Goal: Task Accomplishment & Management: Complete application form

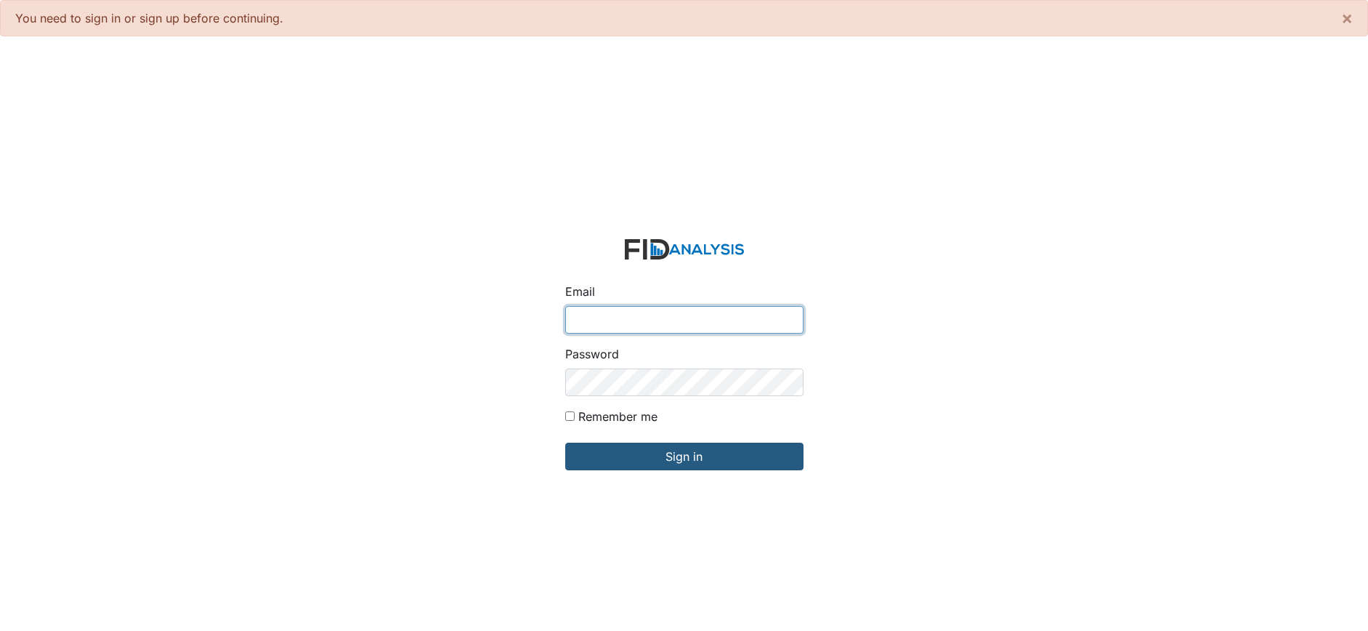
click at [583, 320] on input "Email" at bounding box center [684, 320] width 238 height 28
type input "[EMAIL_ADDRESS][DOMAIN_NAME]"
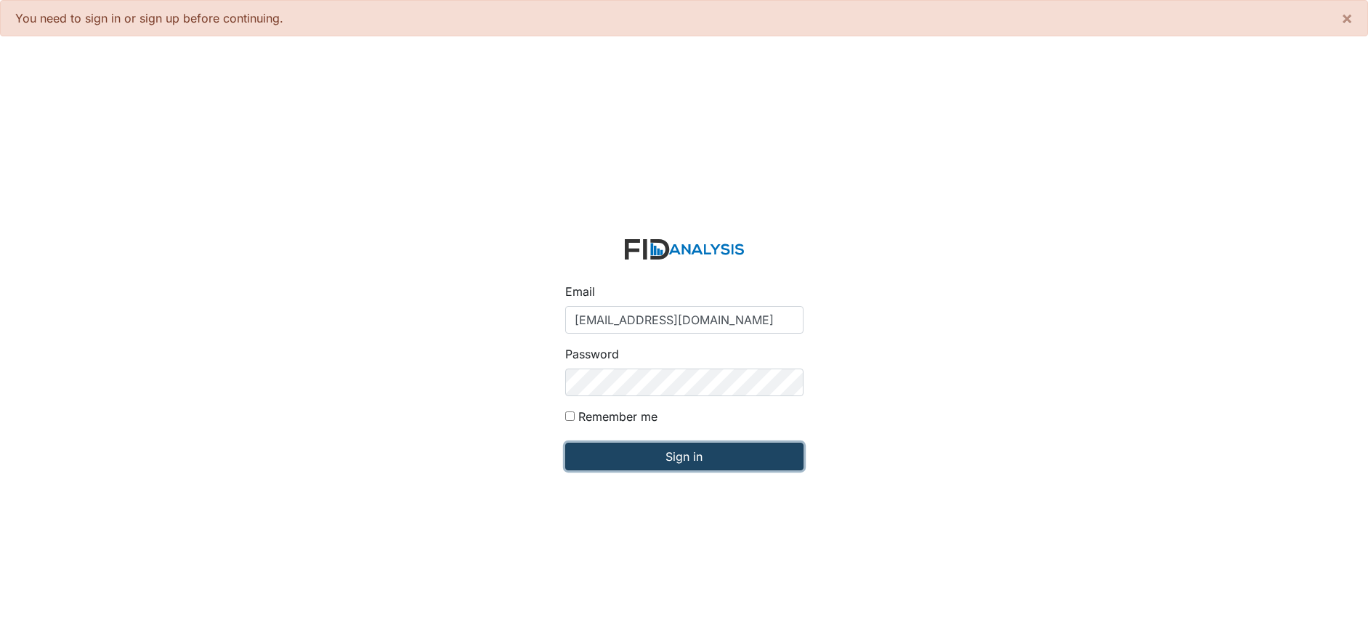
click at [648, 461] on input "Sign in" at bounding box center [684, 456] width 238 height 28
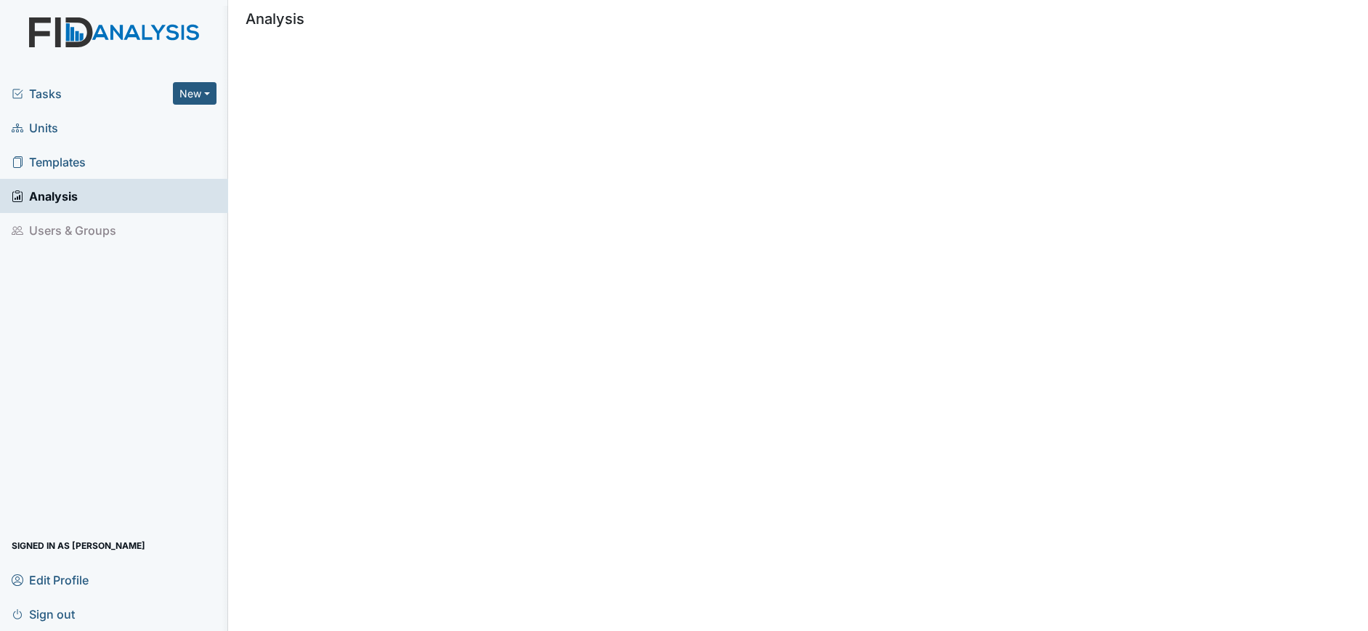
click at [45, 129] on span "Units" at bounding box center [35, 127] width 46 height 23
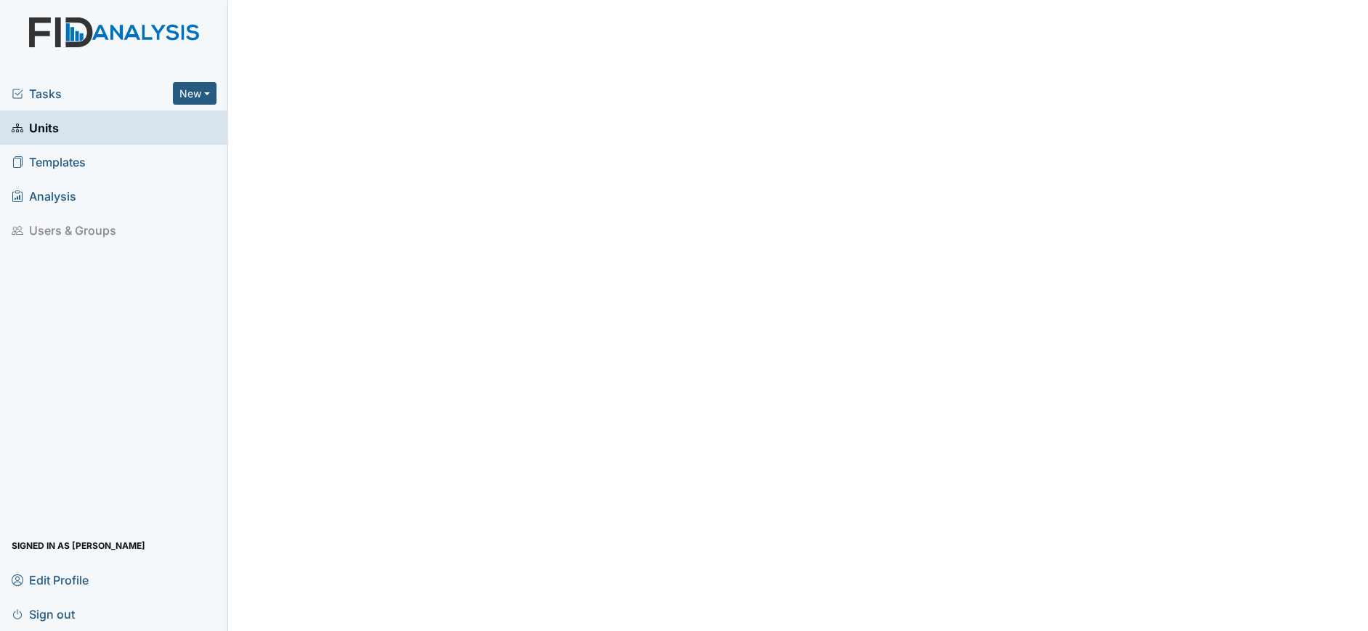
click at [38, 96] on span "Tasks" at bounding box center [92, 93] width 161 height 17
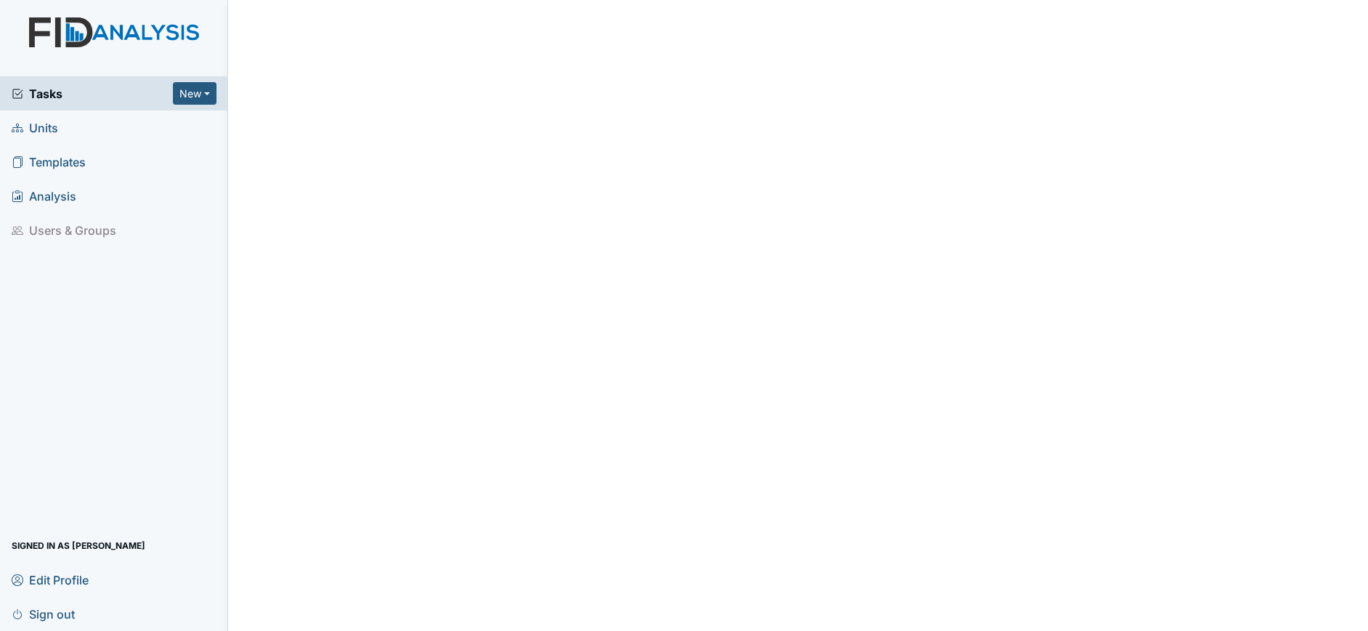
click at [33, 129] on span "Units" at bounding box center [35, 127] width 46 height 23
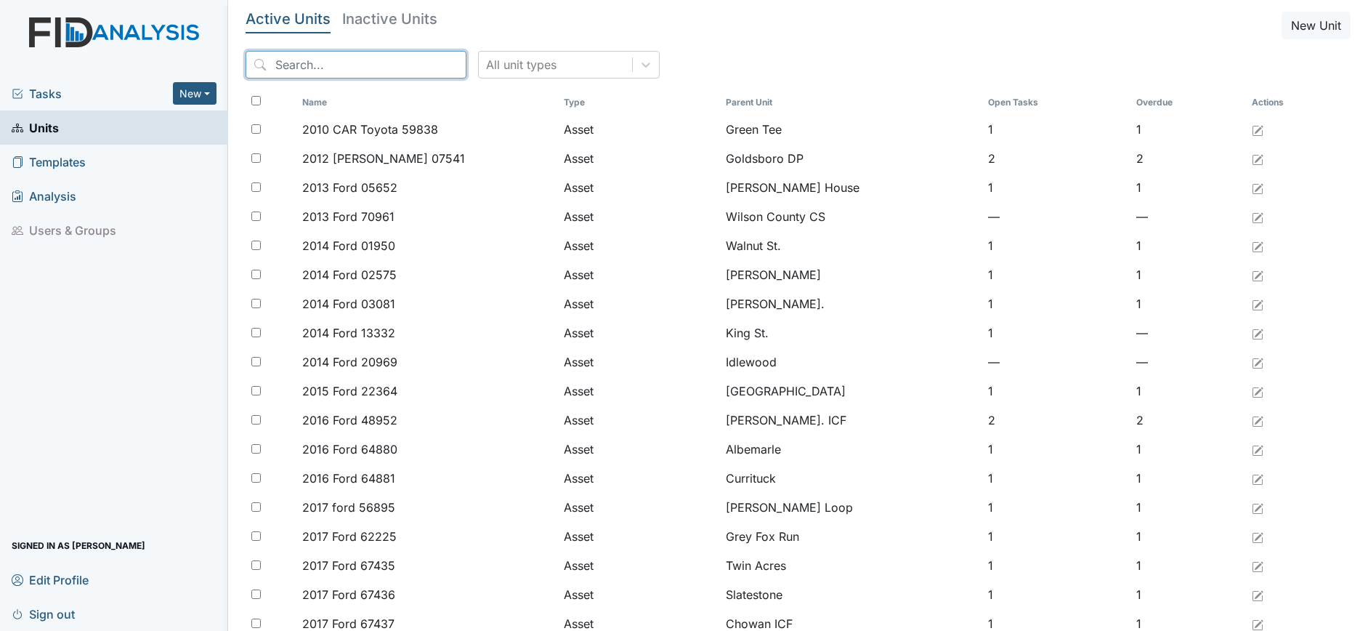
click at [300, 66] on input "search" at bounding box center [356, 65] width 221 height 28
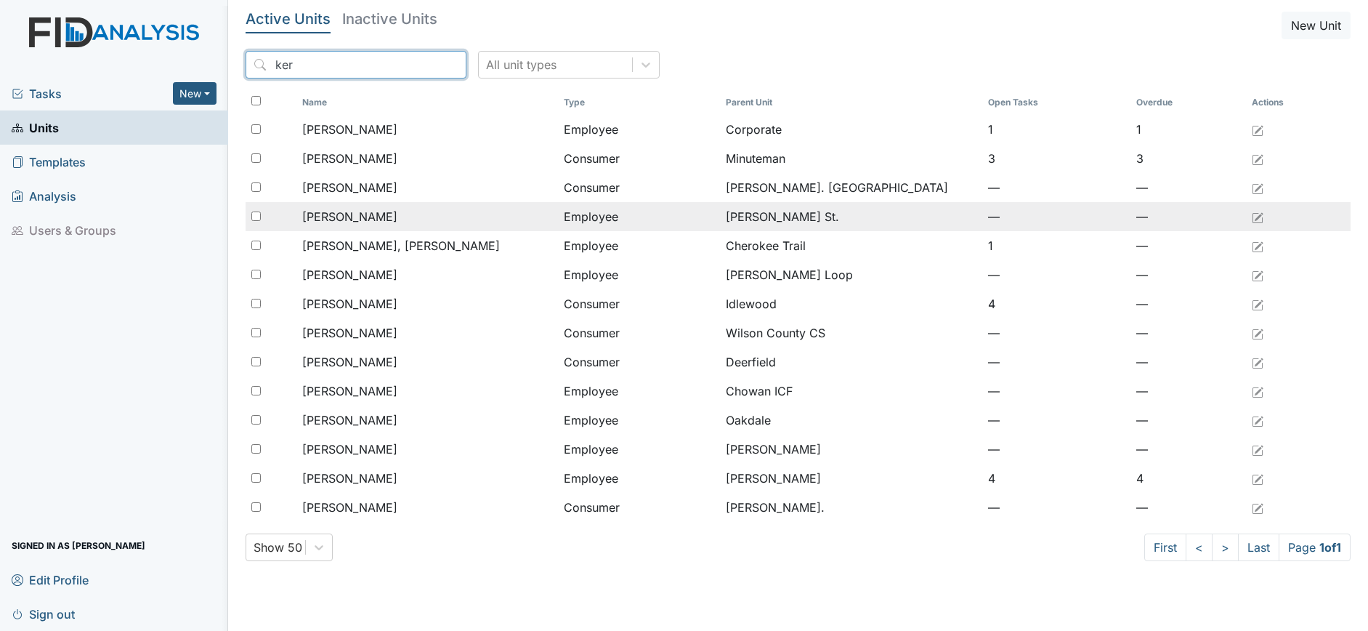
type input "ker"
click at [382, 220] on span "Jackson, Kerianna" at bounding box center [349, 216] width 95 height 17
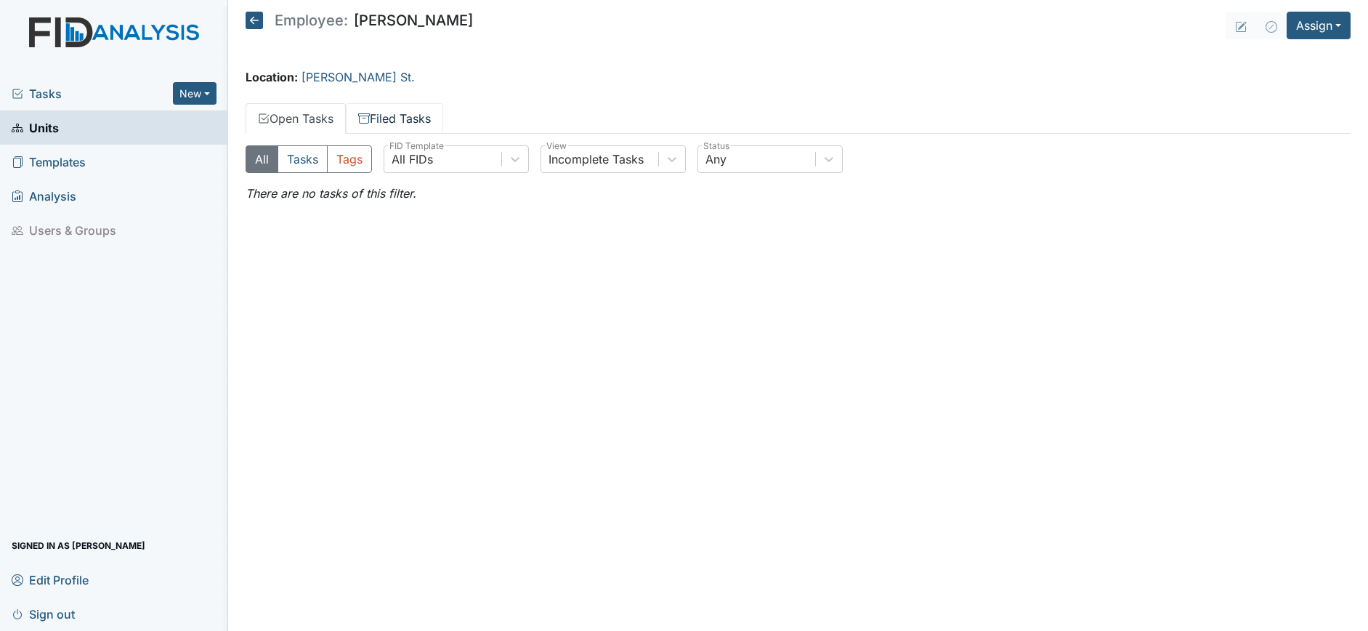
click at [395, 119] on link "Filed Tasks" at bounding box center [394, 118] width 97 height 31
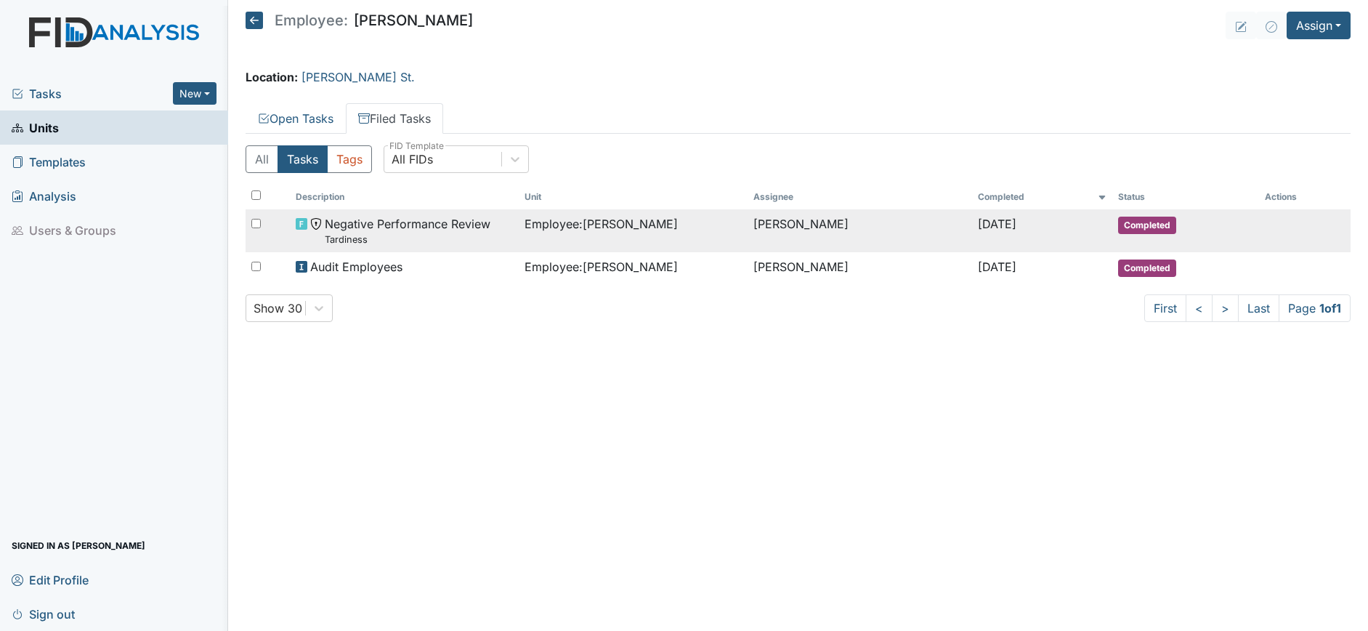
click at [452, 222] on span "Negative Performance Review Tardiness" at bounding box center [408, 230] width 166 height 31
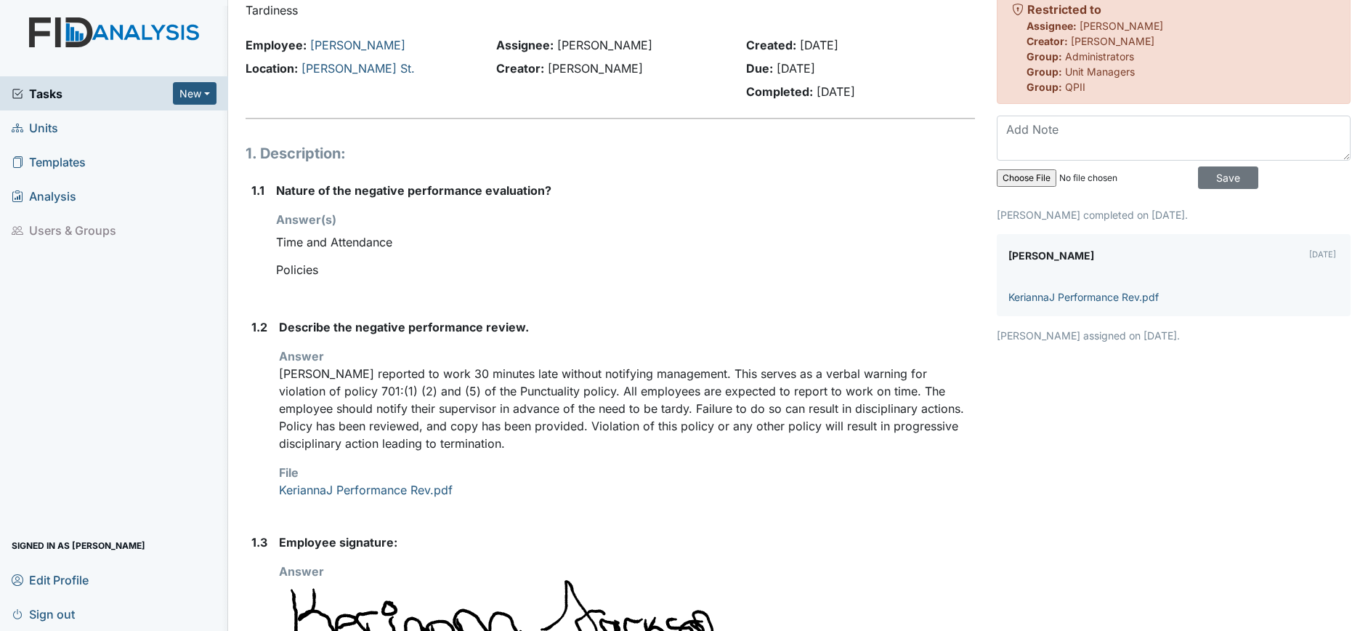
scroll to position [91, 0]
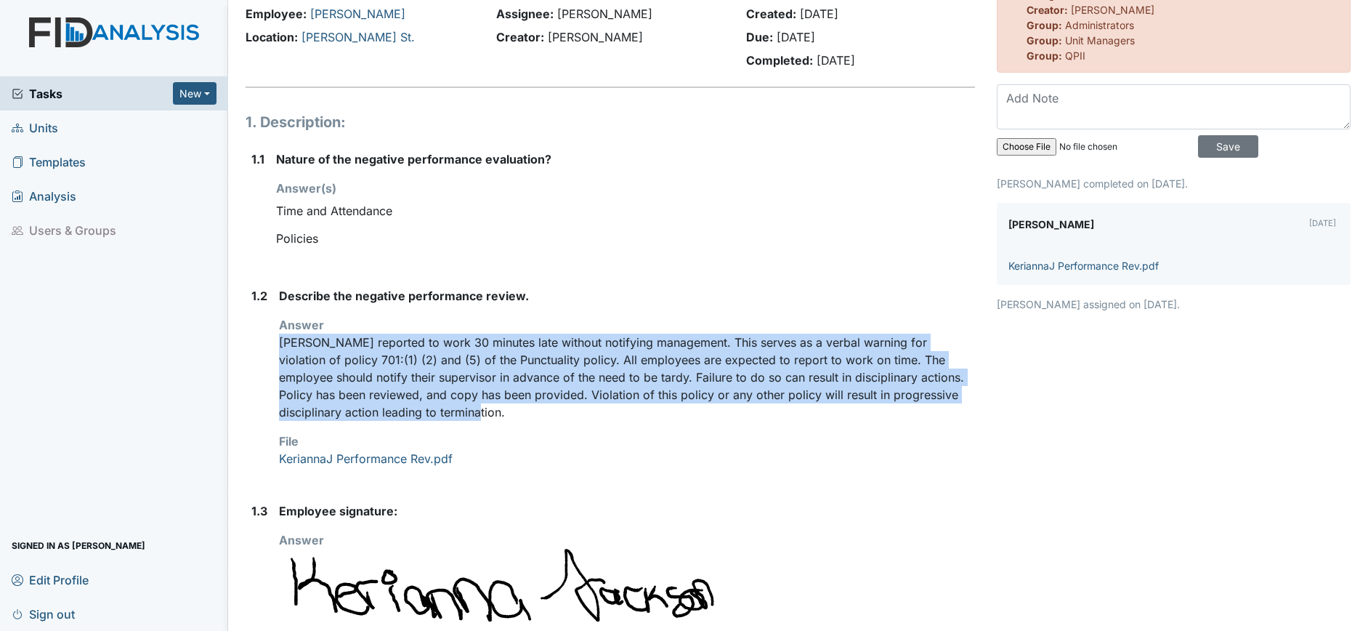
drag, startPoint x: 280, startPoint y: 345, endPoint x: 442, endPoint y: 416, distance: 176.7
click at [442, 416] on p "Kerianna reported to work 30 minutes late without notifying management. This se…" at bounding box center [627, 376] width 696 height 87
drag, startPoint x: 442, startPoint y: 416, endPoint x: 390, endPoint y: 397, distance: 55.6
copy p "Kerianna reported to work 30 minutes late without notifying management. This se…"
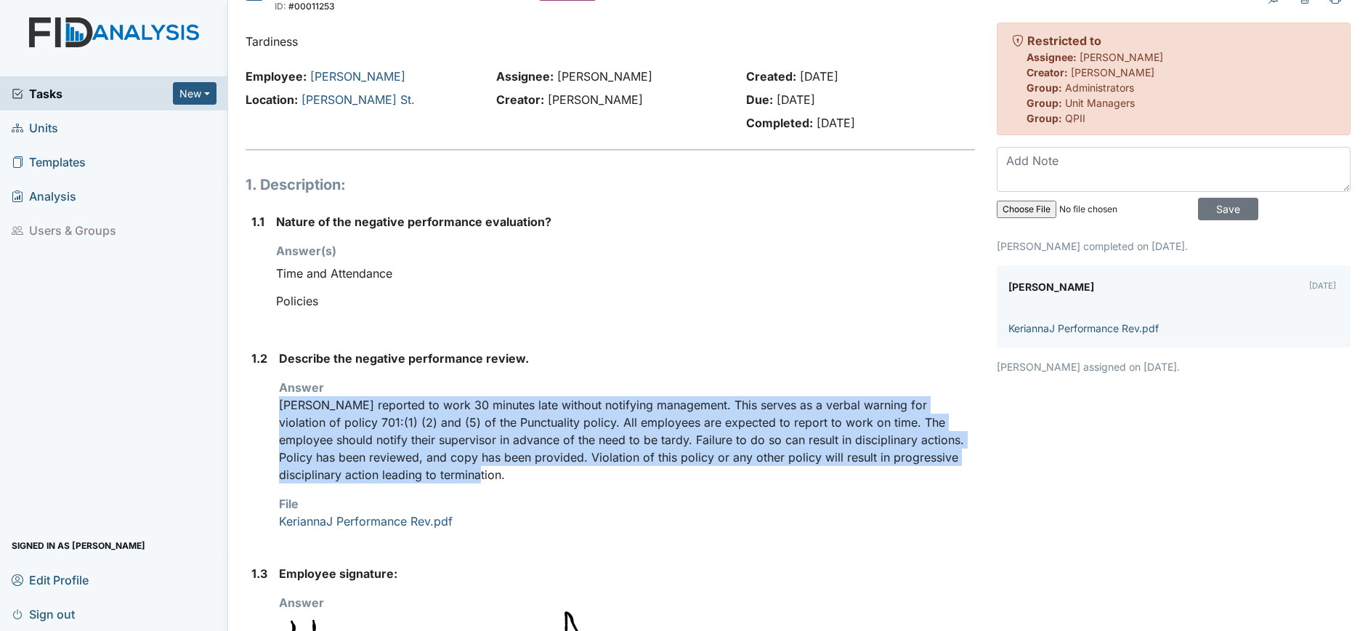
scroll to position [0, 0]
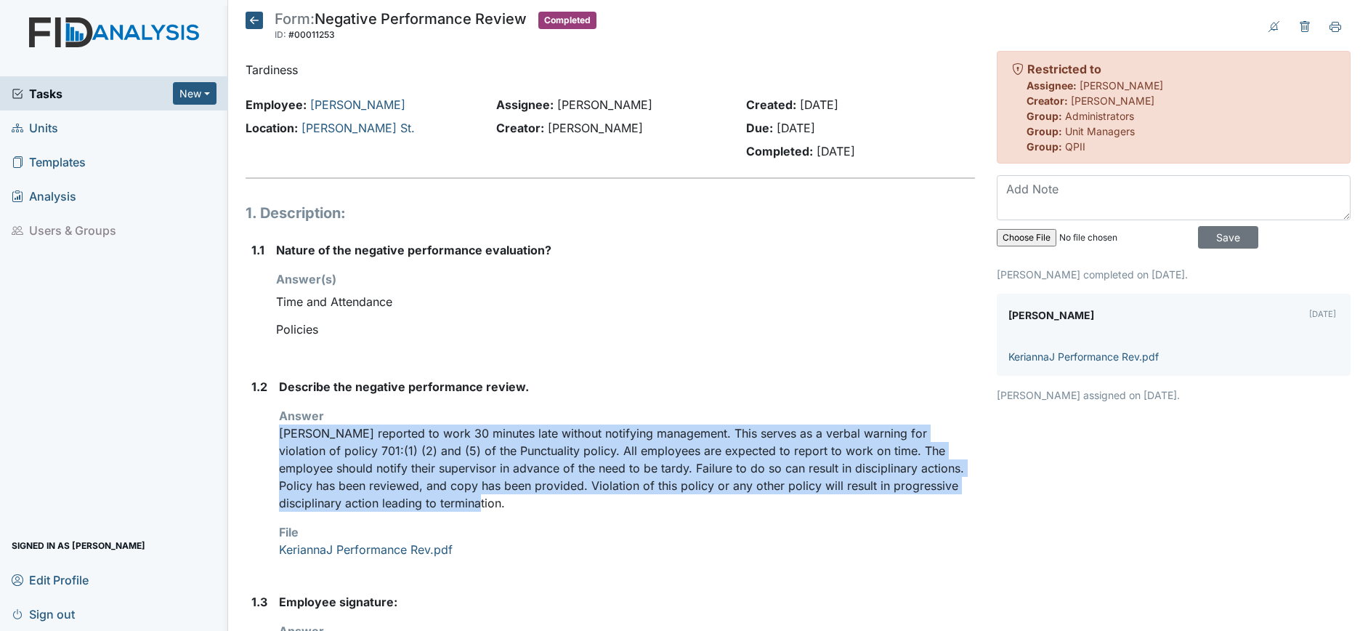
click at [253, 23] on icon at bounding box center [254, 20] width 17 height 17
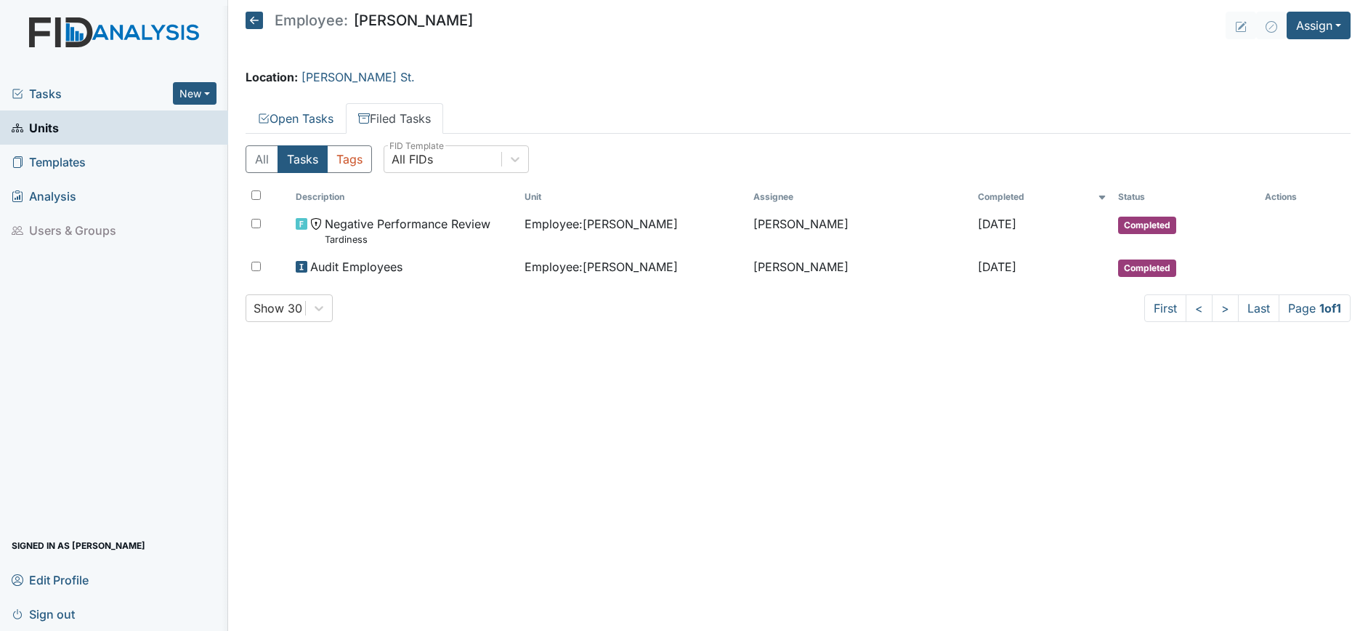
click at [257, 18] on icon at bounding box center [254, 20] width 17 height 17
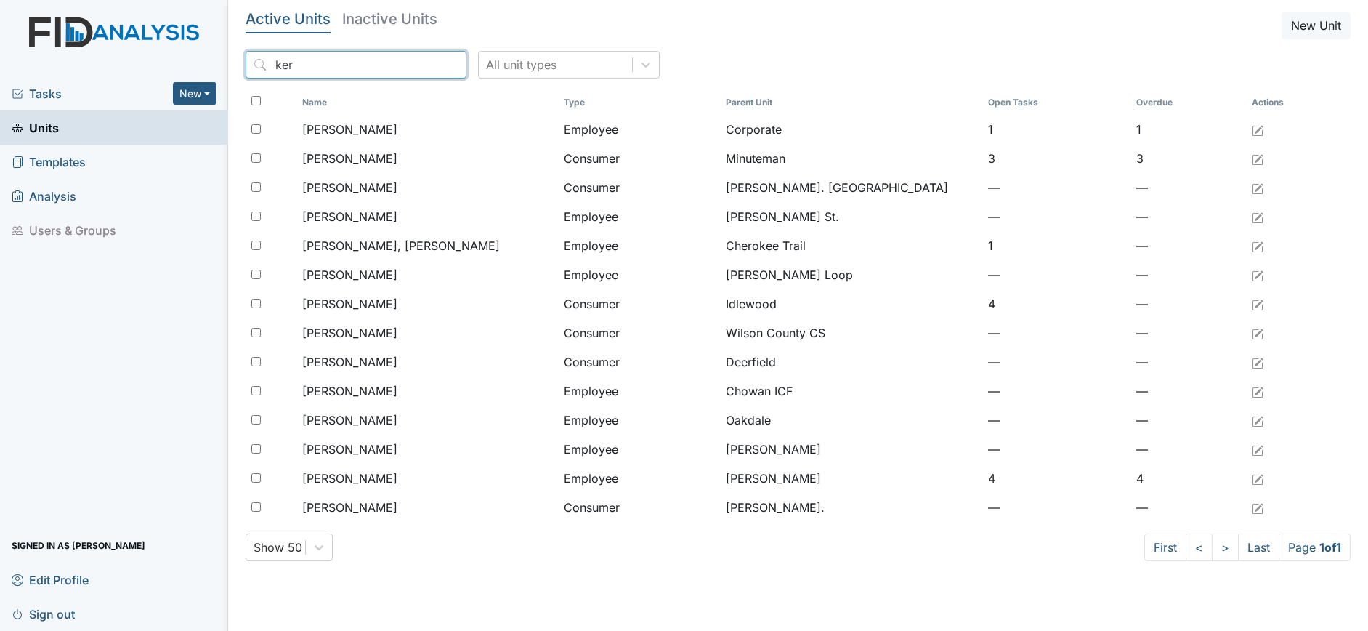
click at [425, 65] on input "ker" at bounding box center [356, 65] width 221 height 28
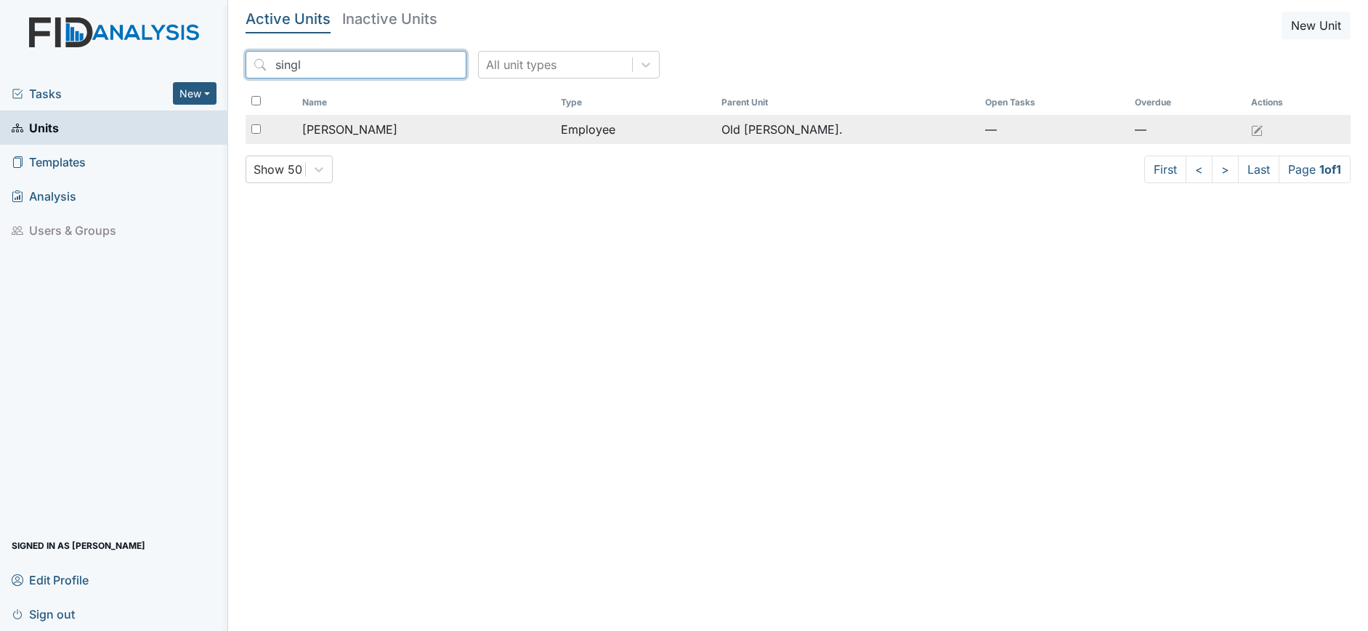
type input "singl"
click at [351, 122] on span "Singleton, Ciara" at bounding box center [349, 129] width 95 height 17
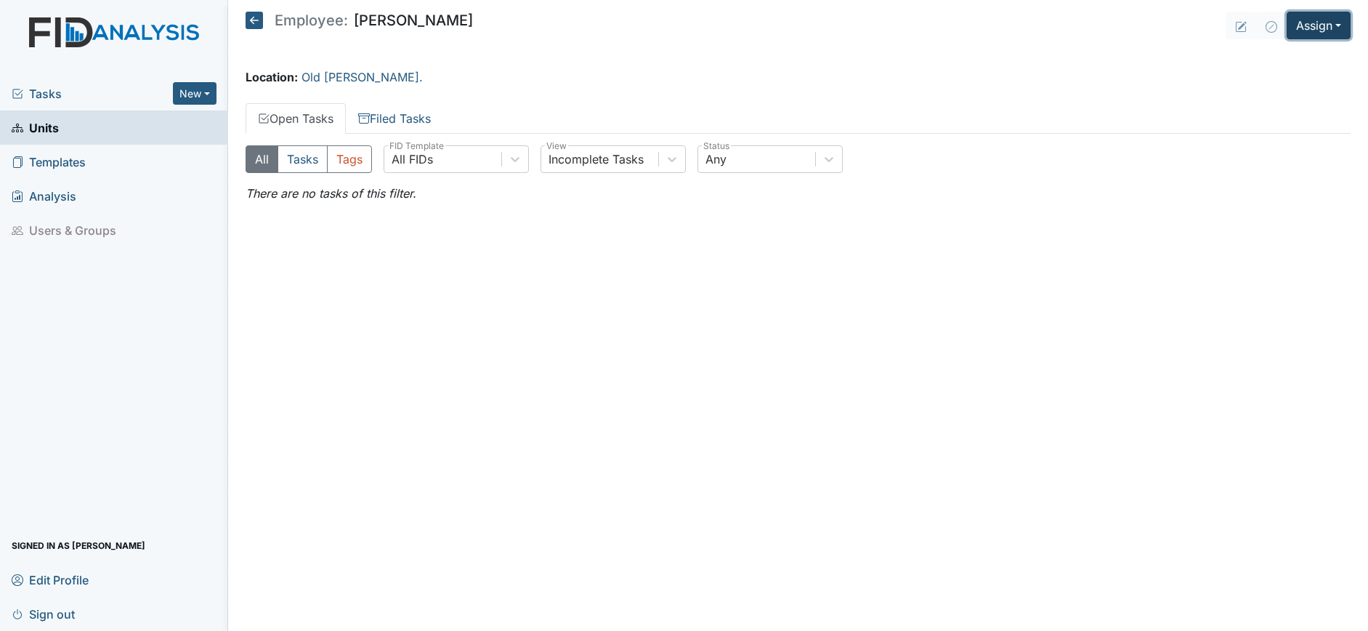
click at [1324, 29] on button "Assign" at bounding box center [1319, 26] width 64 height 28
click at [1274, 78] on link "Assign Inspection" at bounding box center [1283, 81] width 131 height 23
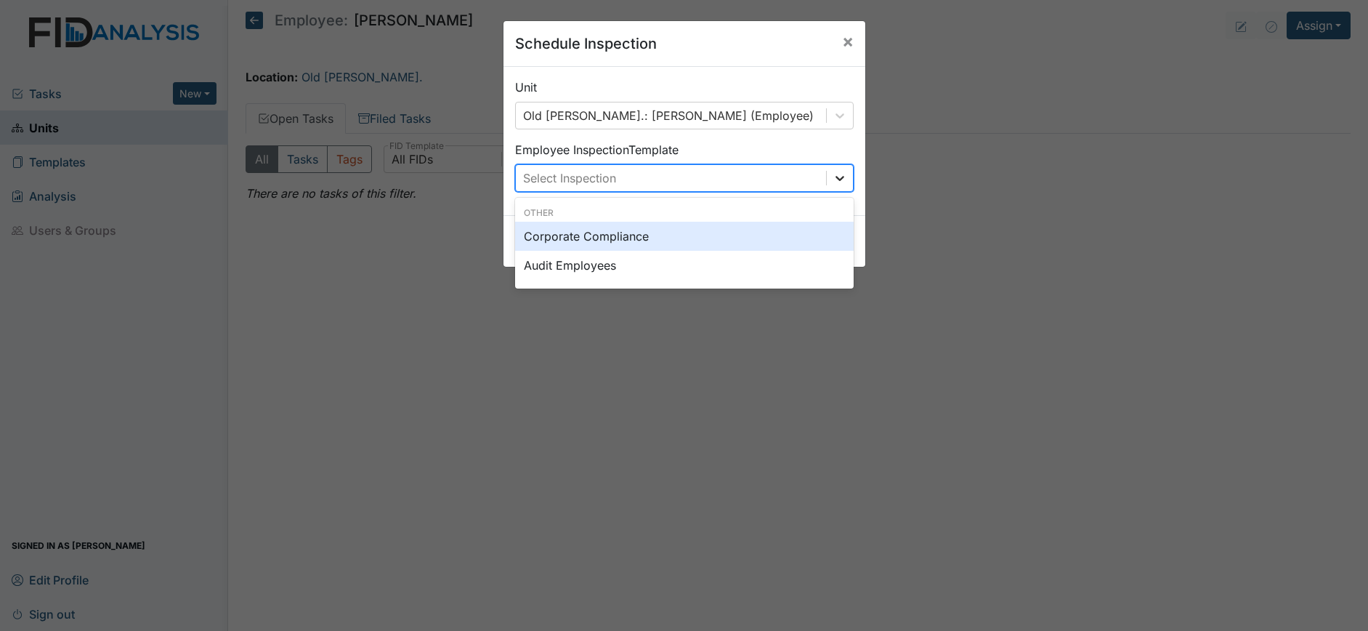
click at [836, 179] on icon at bounding box center [840, 178] width 9 height 5
click at [1114, 97] on div "Schedule Inspection × Unit Old Roper Rd.: Singleton, Ciara (Employee) Employee …" at bounding box center [684, 315] width 1368 height 631
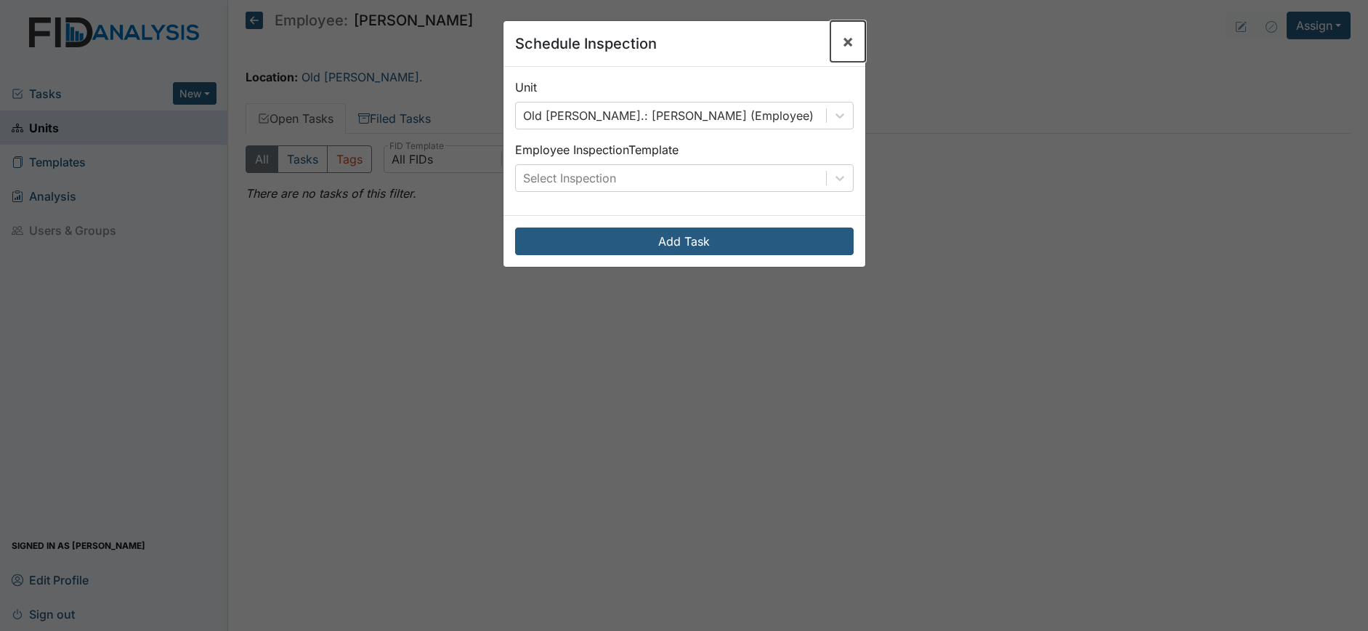
click at [844, 37] on span "×" at bounding box center [848, 41] width 12 height 21
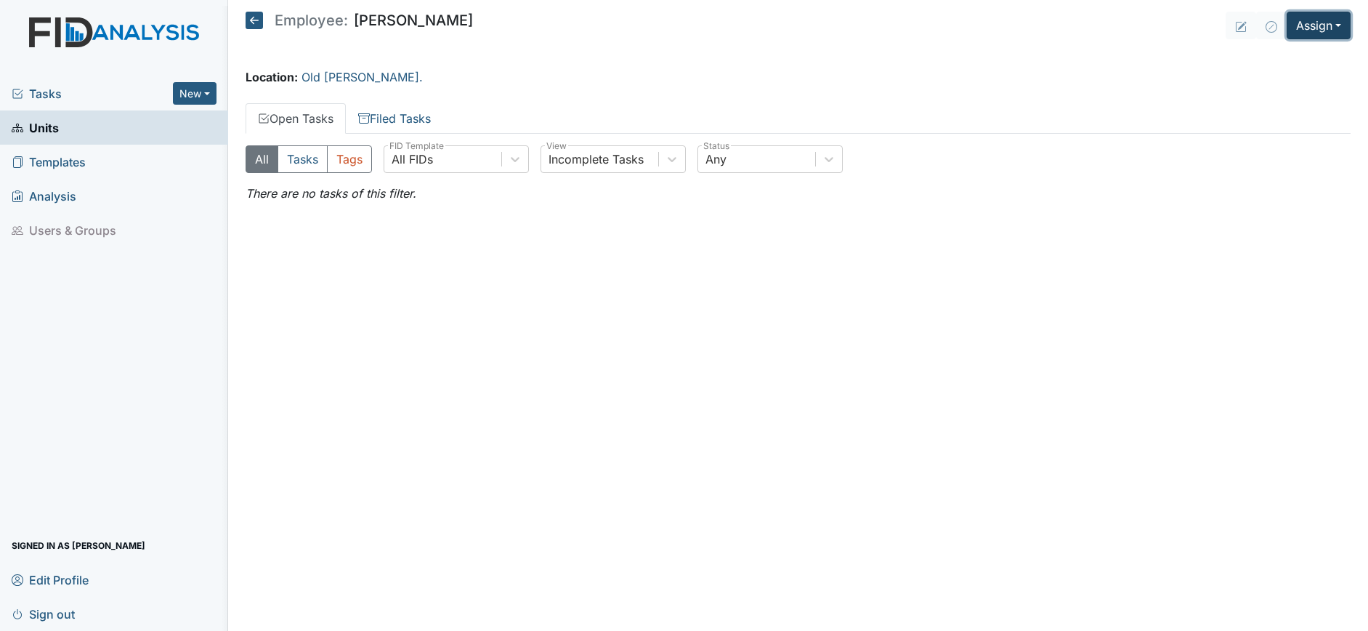
click at [1311, 31] on button "Assign" at bounding box center [1319, 26] width 64 height 28
click at [1282, 60] on link "Assign Form" at bounding box center [1283, 58] width 131 height 23
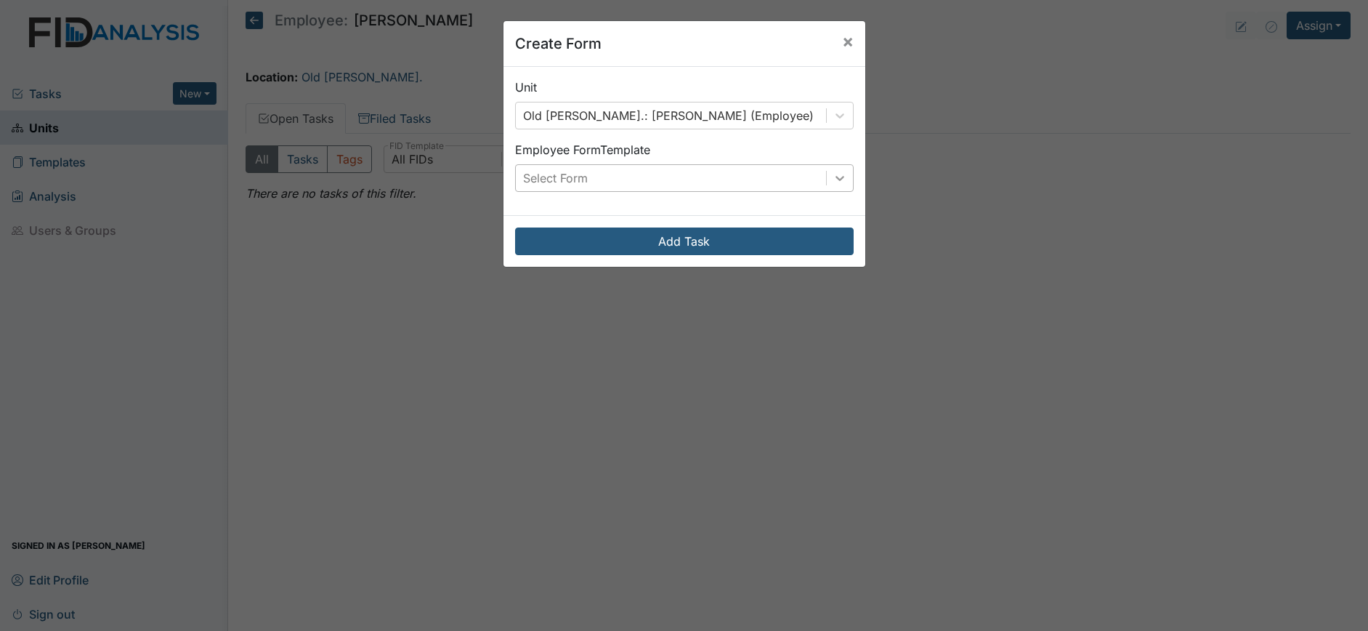
click at [833, 169] on div at bounding box center [840, 178] width 26 height 26
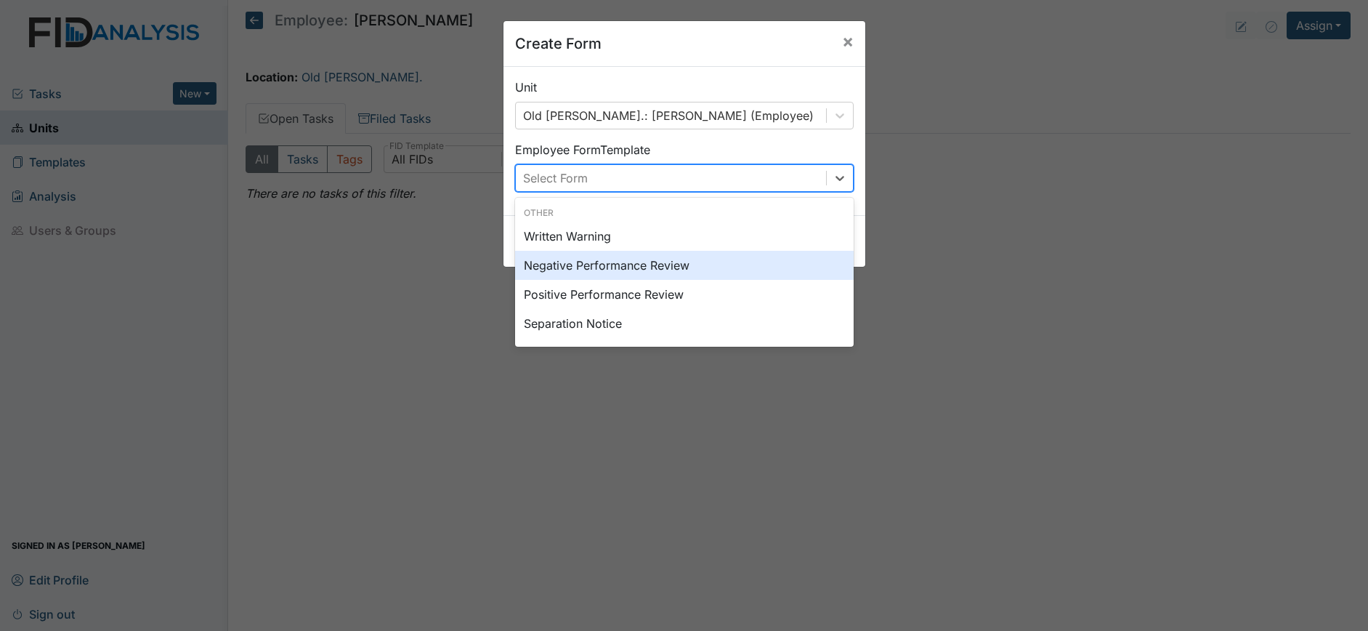
click at [646, 264] on div "Negative Performance Review" at bounding box center [684, 265] width 339 height 29
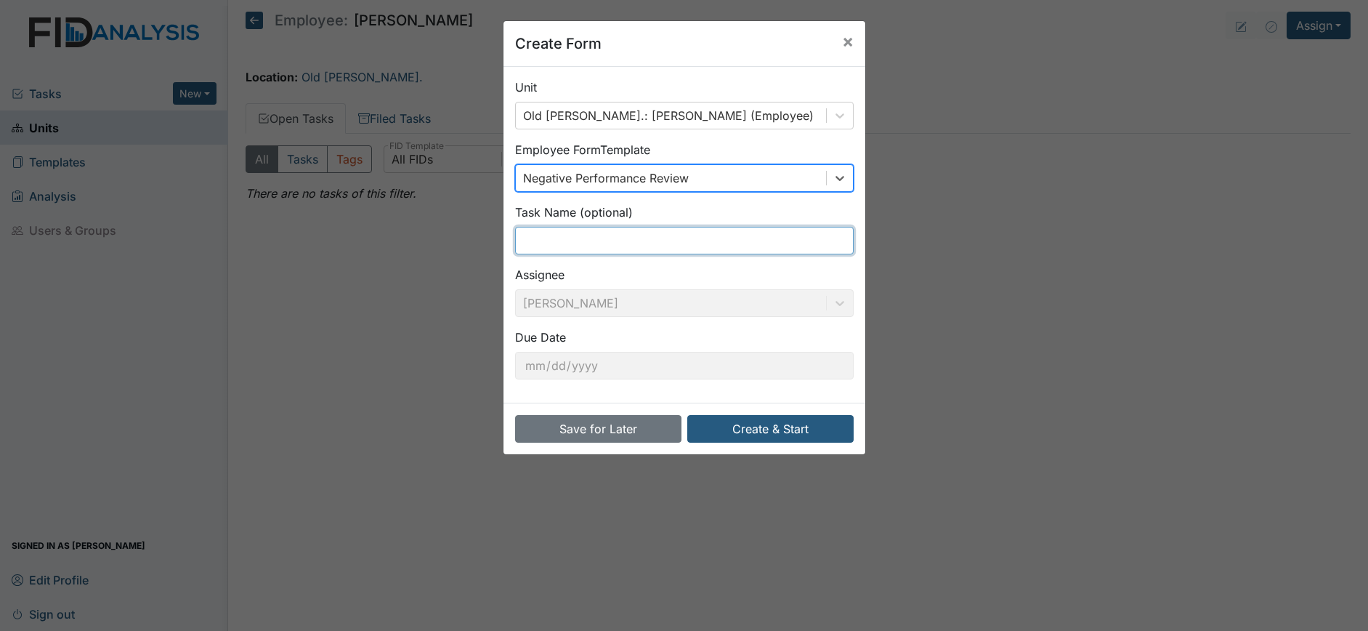
click at [550, 238] on input "text" at bounding box center [684, 241] width 339 height 28
type input "Tardiness"
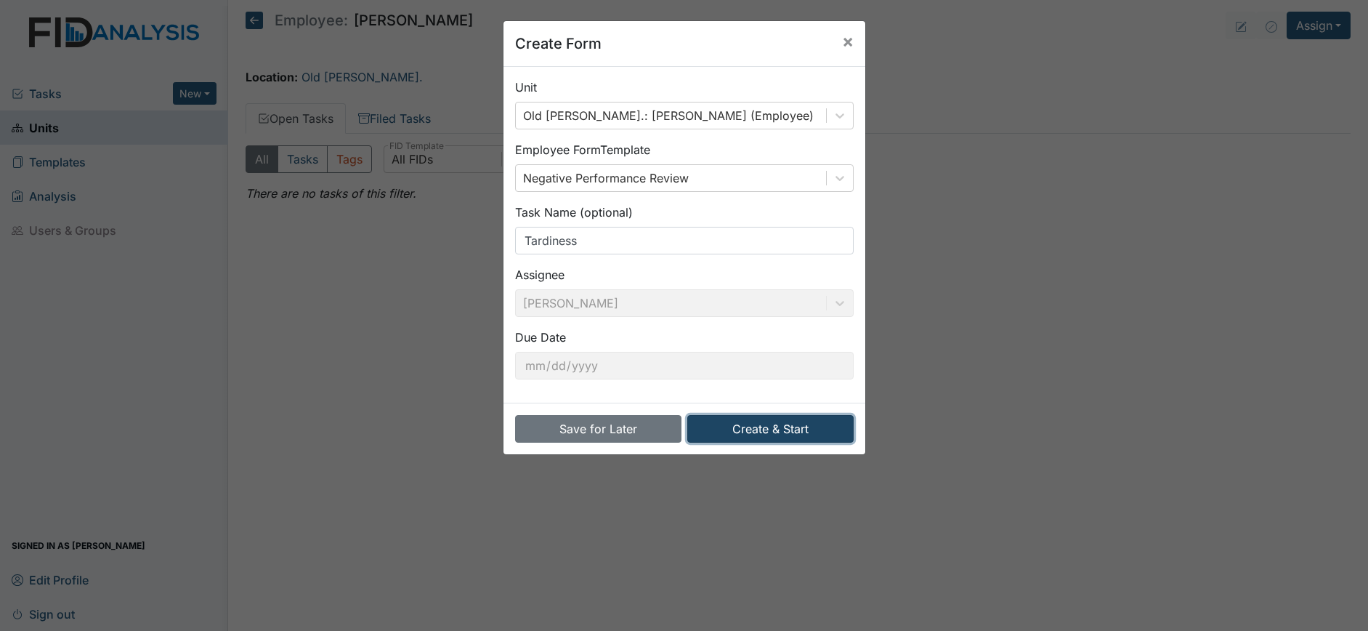
click at [747, 420] on button "Create & Start" at bounding box center [770, 429] width 166 height 28
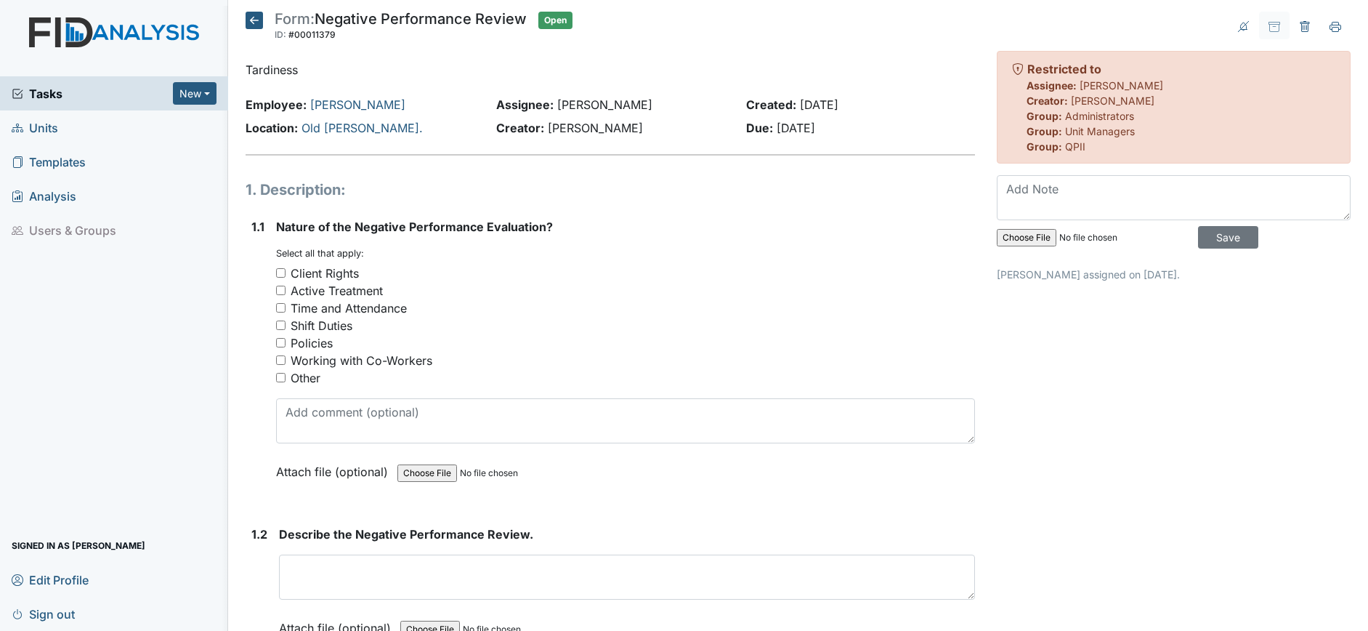
click at [278, 305] on input "Time and Attendance" at bounding box center [280, 307] width 9 height 9
checkbox input "true"
click at [282, 343] on input "Policies" at bounding box center [280, 342] width 9 height 9
checkbox input "true"
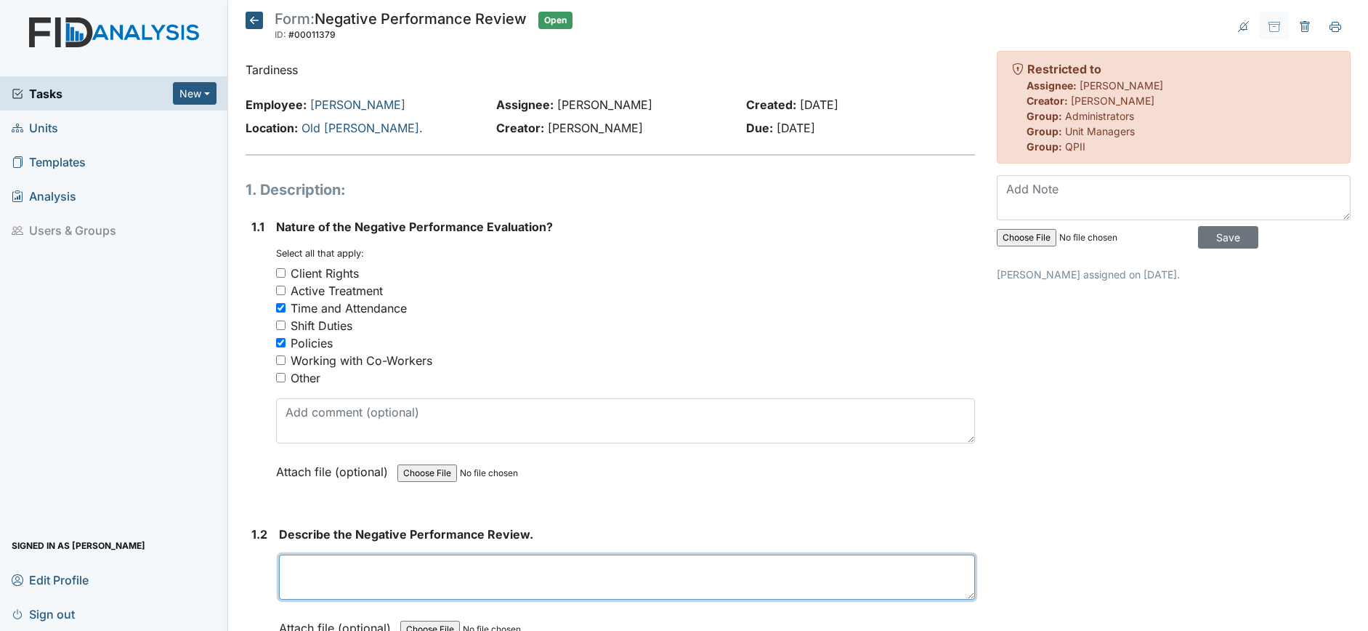
click at [310, 568] on textarea at bounding box center [627, 576] width 696 height 45
paste textarea "Kerianna reported to work 30 minutes late without notifying management. This se…"
type textarea "Kerianna reported to work 30 minutes late without notifying management. This se…"
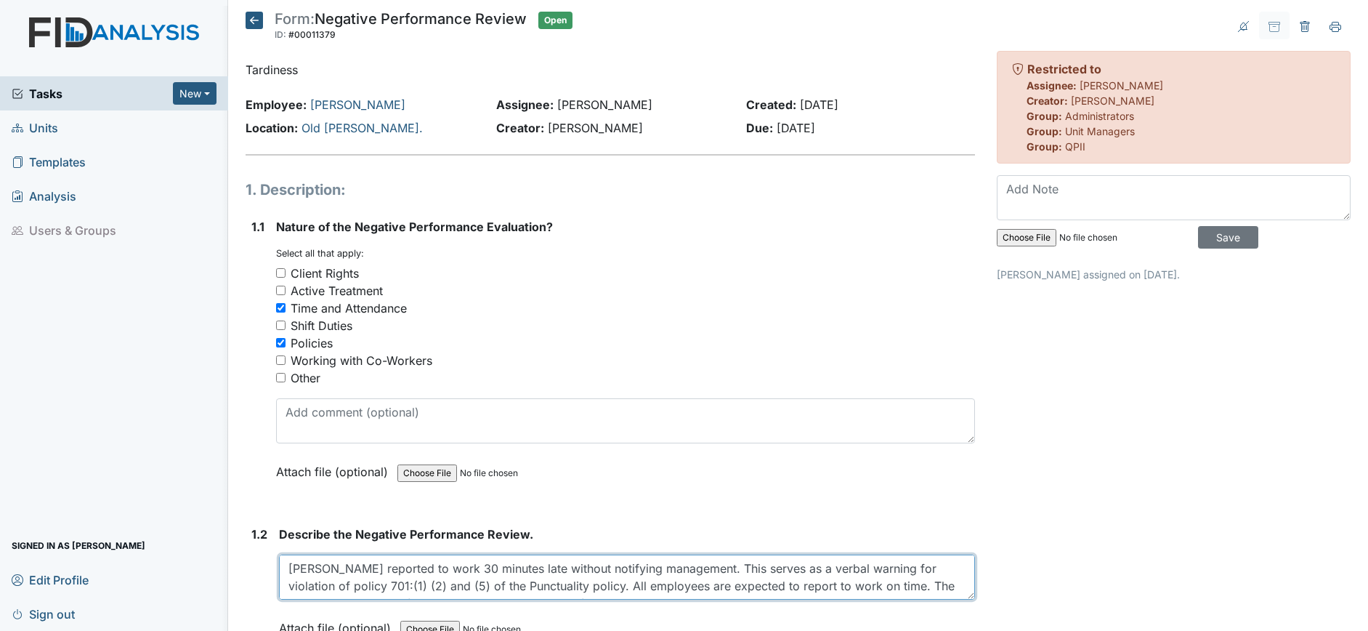
drag, startPoint x: 586, startPoint y: 589, endPoint x: 272, endPoint y: 556, distance: 314.9
click at [272, 556] on div "1.2 Describe the Negative Performance Review. Kerianna reported to work 30 minu…" at bounding box center [610, 591] width 729 height 133
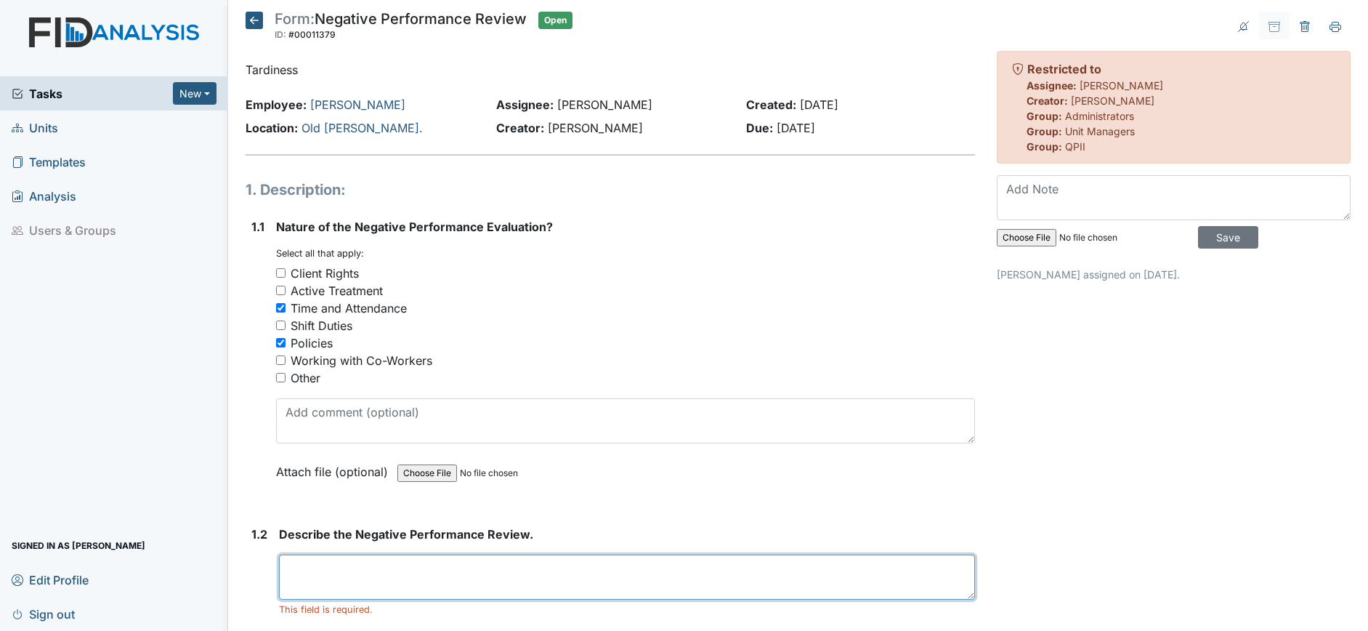
click at [289, 567] on textarea at bounding box center [627, 576] width 696 height 45
paste textarea "Ciara has reported to work late on serval occasions without notifying managemen…"
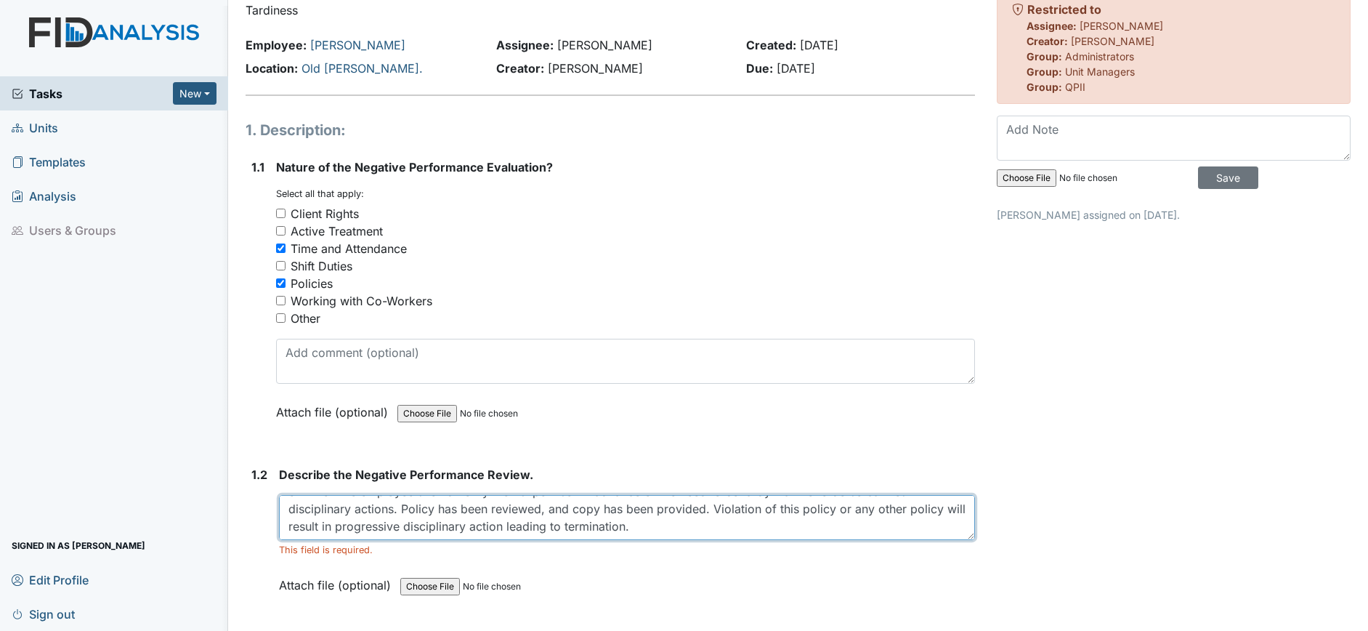
scroll to position [91, 0]
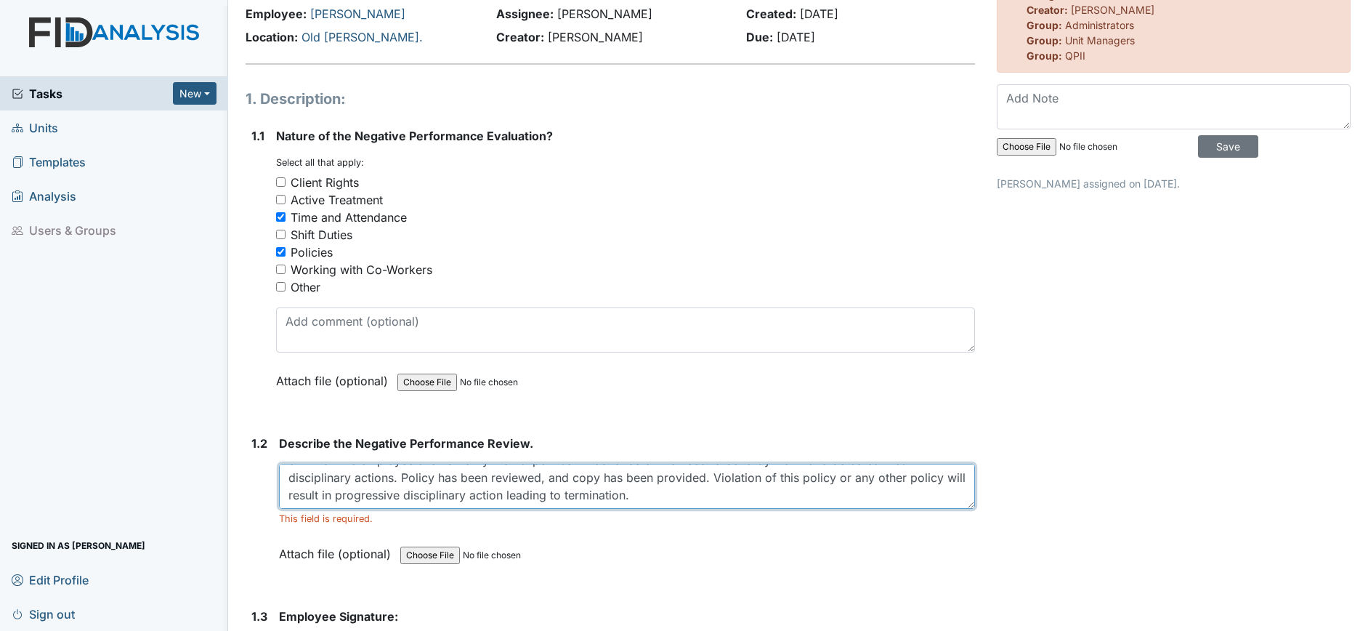
drag, startPoint x: 602, startPoint y: 479, endPoint x: 621, endPoint y: 478, distance: 19.6
click at [621, 478] on textarea "Ciara has reported to work late on serval occasions without notifying managemen…" at bounding box center [627, 486] width 696 height 45
click at [708, 498] on textarea "Ciara has reported to work late on serval occasions without notifying managemen…" at bounding box center [627, 486] width 696 height 45
click at [703, 481] on textarea "Ciara has reported to work late on serval occasions without notifying managemen…" at bounding box center [627, 486] width 696 height 45
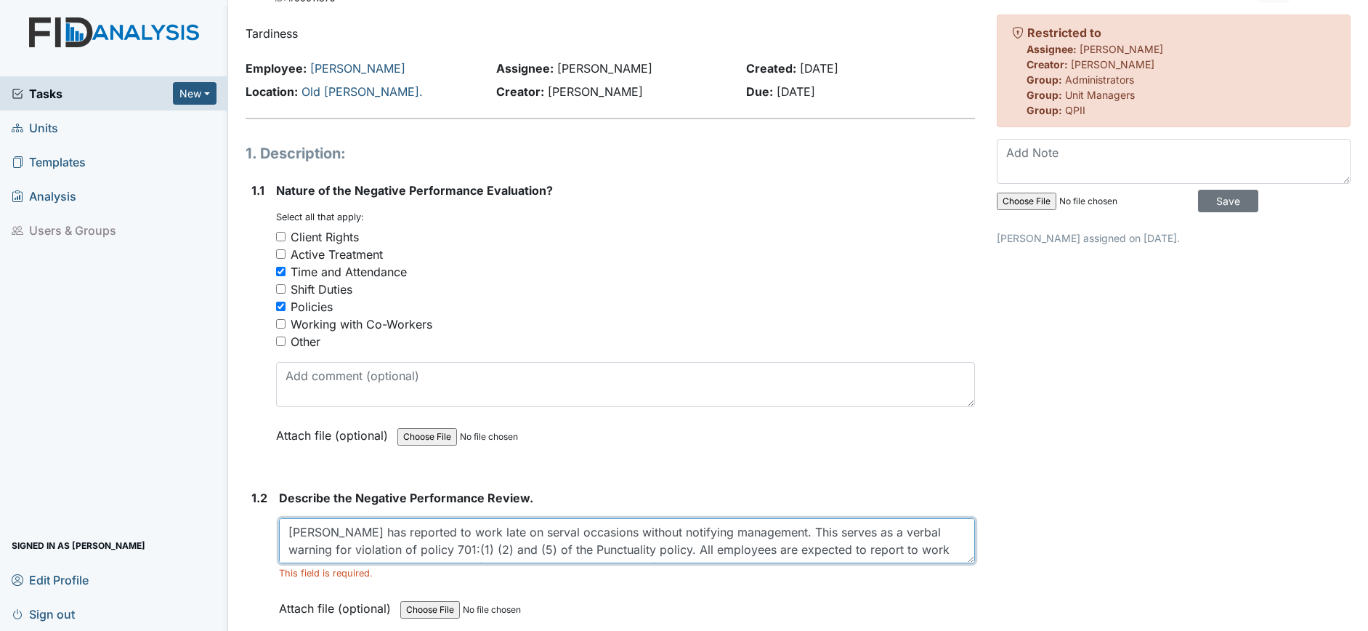
scroll to position [0, 0]
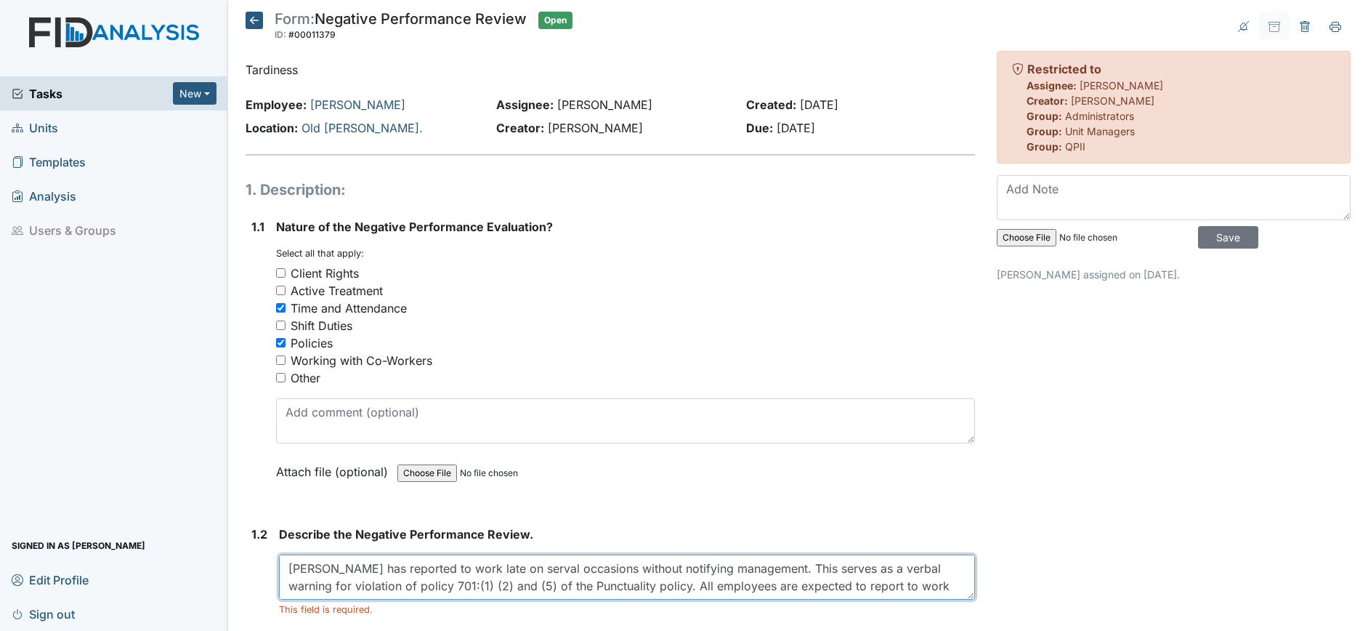
type textarea "Ciara has reported to work late on serval occasions without notifying managemen…"
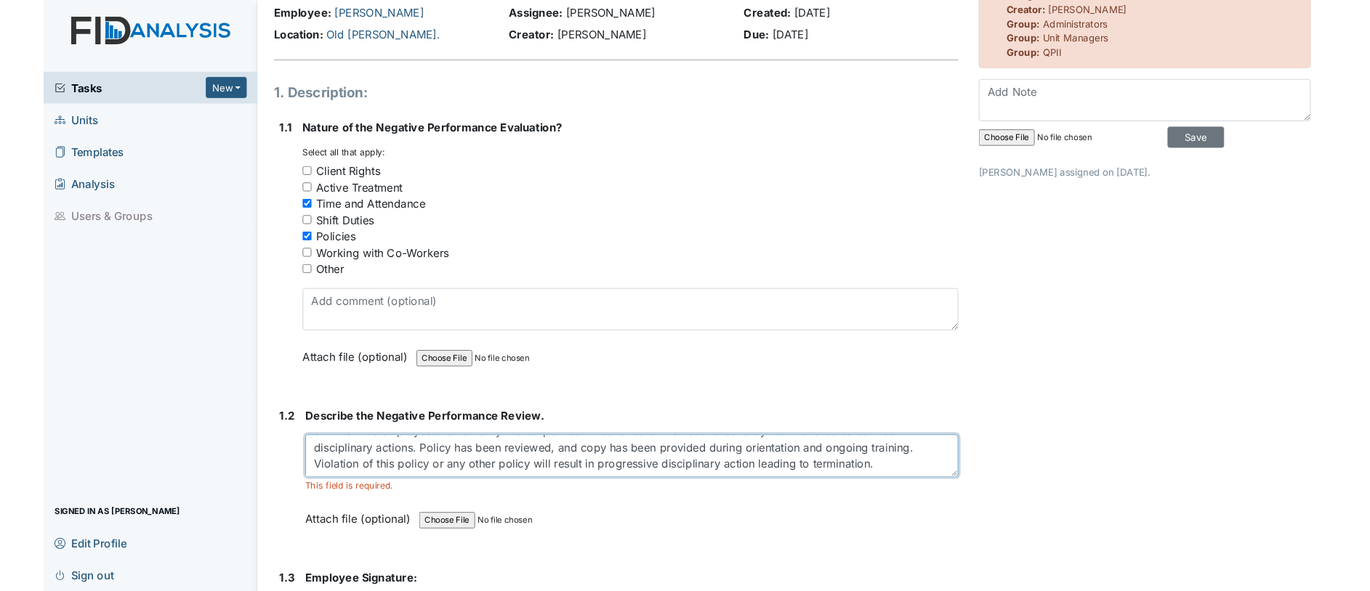
scroll to position [182, 0]
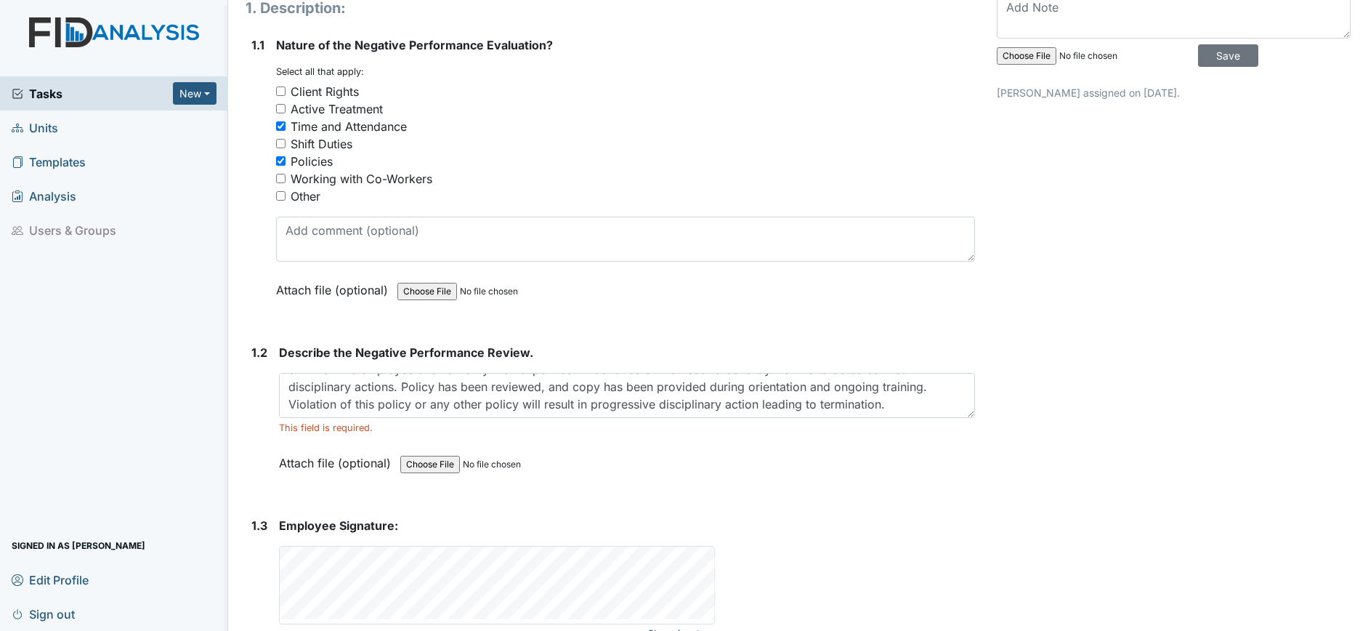
click at [776, 536] on div "Employee Signature: Clear signature This field is required." at bounding box center [627, 571] width 696 height 108
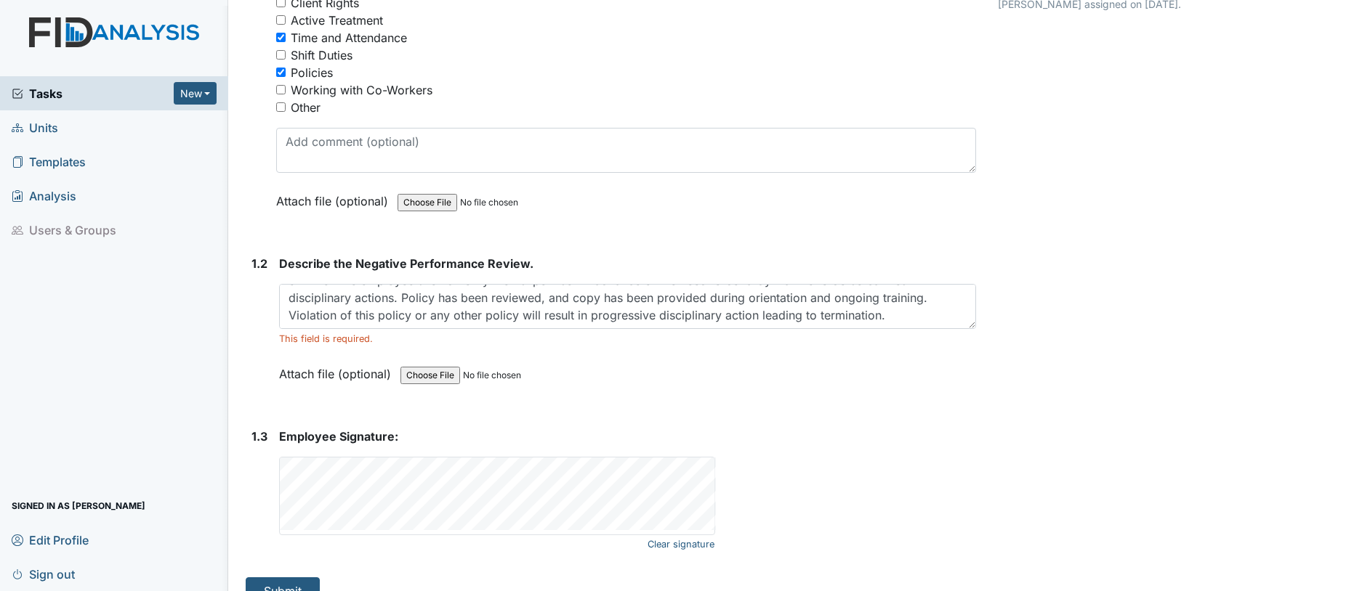
scroll to position [296, 0]
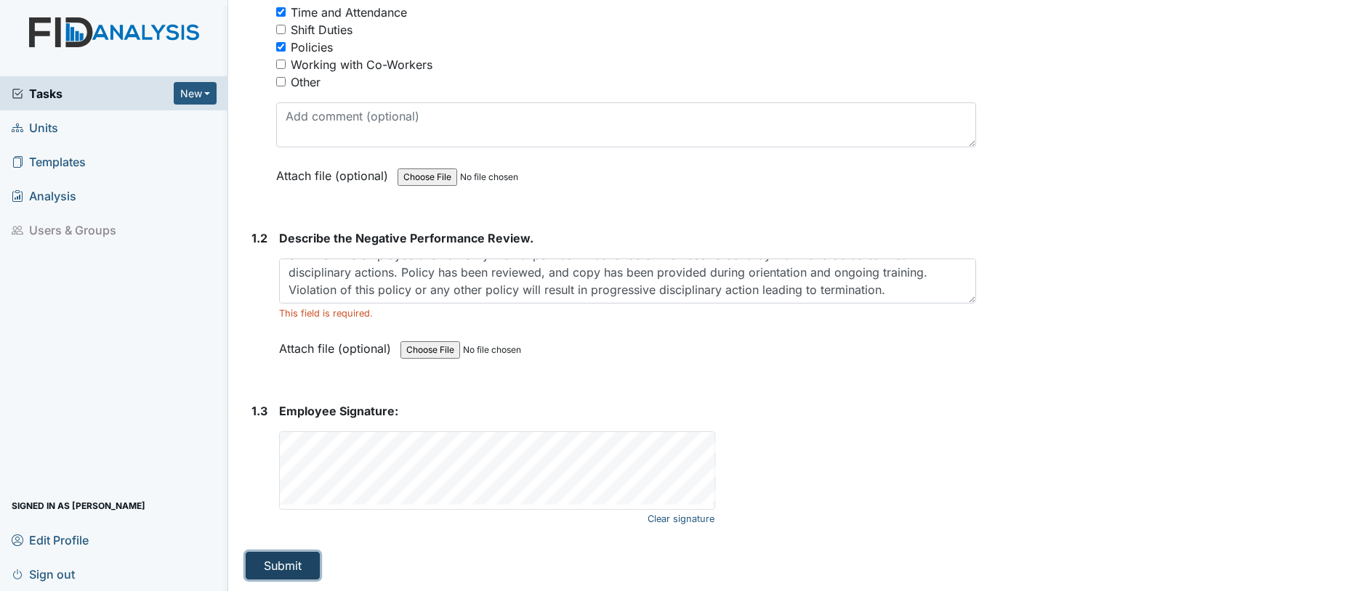
click at [287, 559] on button "Submit" at bounding box center [283, 566] width 74 height 28
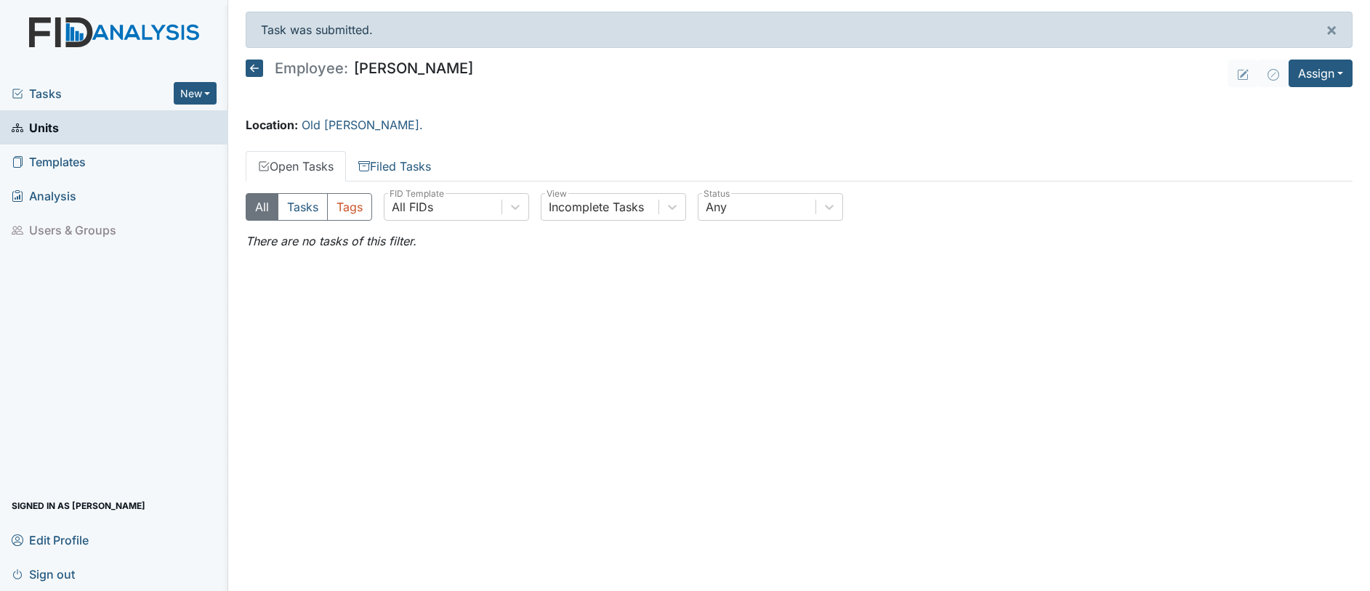
click at [48, 97] on span "Tasks" at bounding box center [93, 93] width 162 height 17
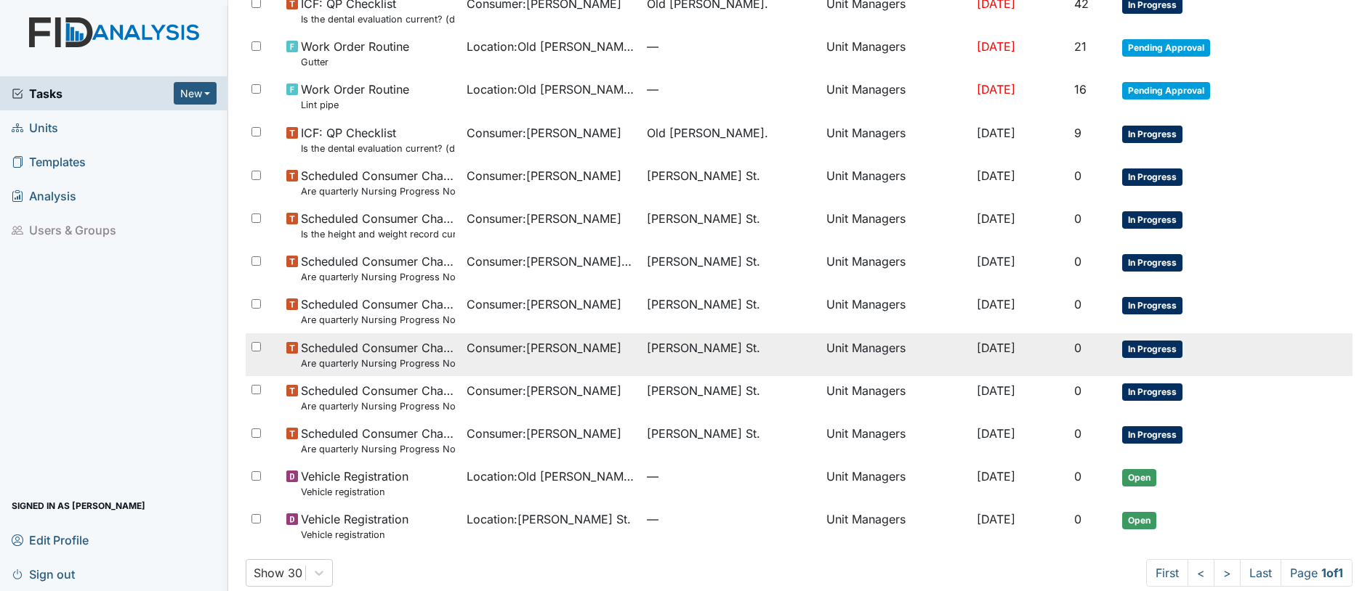
scroll to position [150, 0]
